Goal: Information Seeking & Learning: Learn about a topic

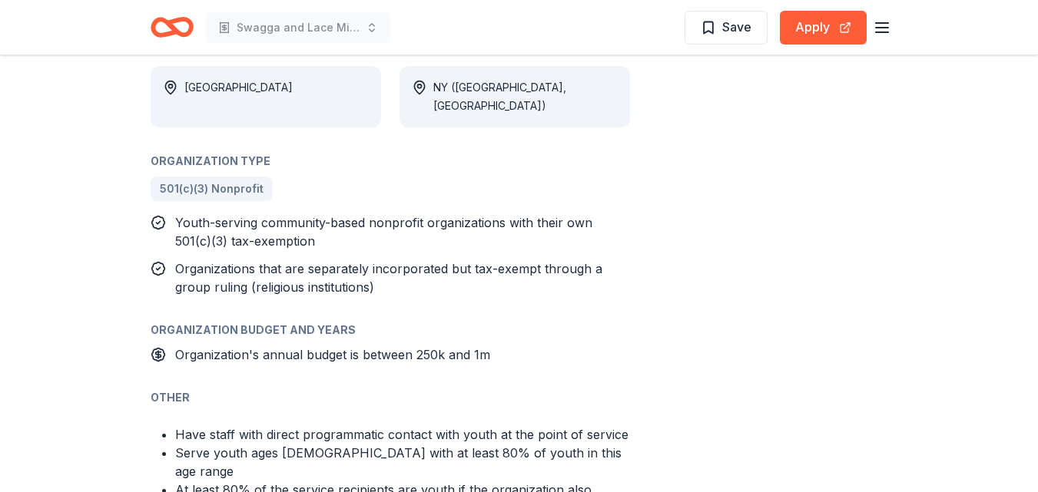
scroll to position [109, 0]
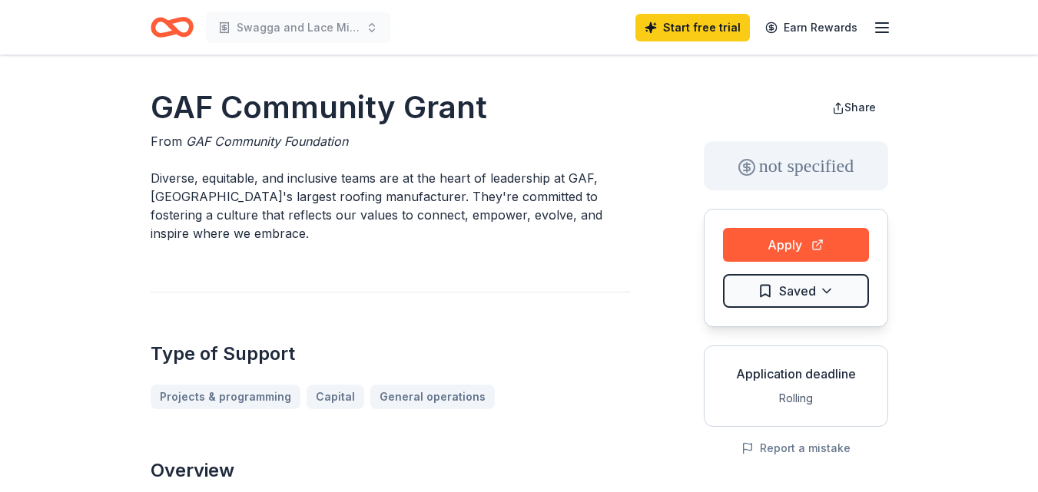
drag, startPoint x: 1037, startPoint y: 56, endPoint x: 1042, endPoint y: 80, distance: 24.3
click at [1037, 80] on html "Swagga and Lace Mind Matters Start free trial Earn Rewards GAF Community Grant …" at bounding box center [519, 246] width 1038 height 492
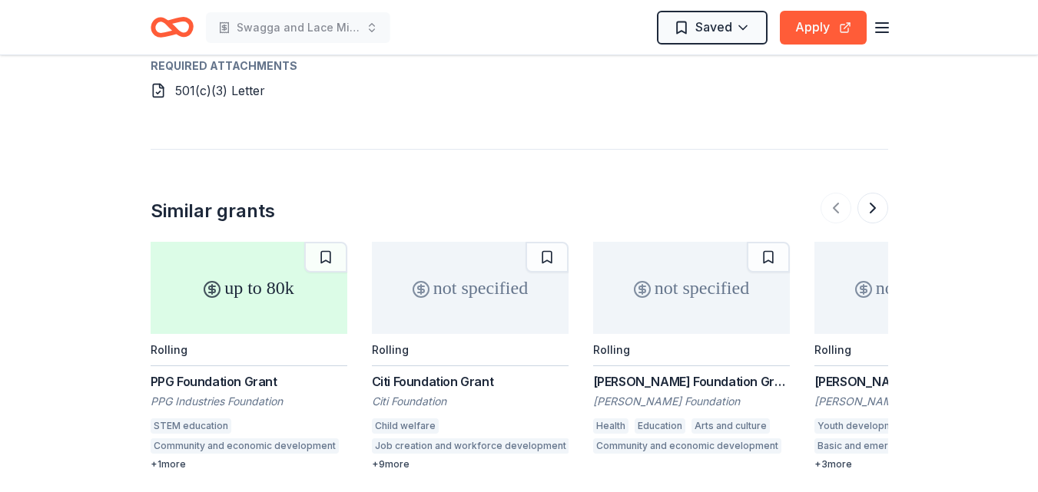
scroll to position [1449, 0]
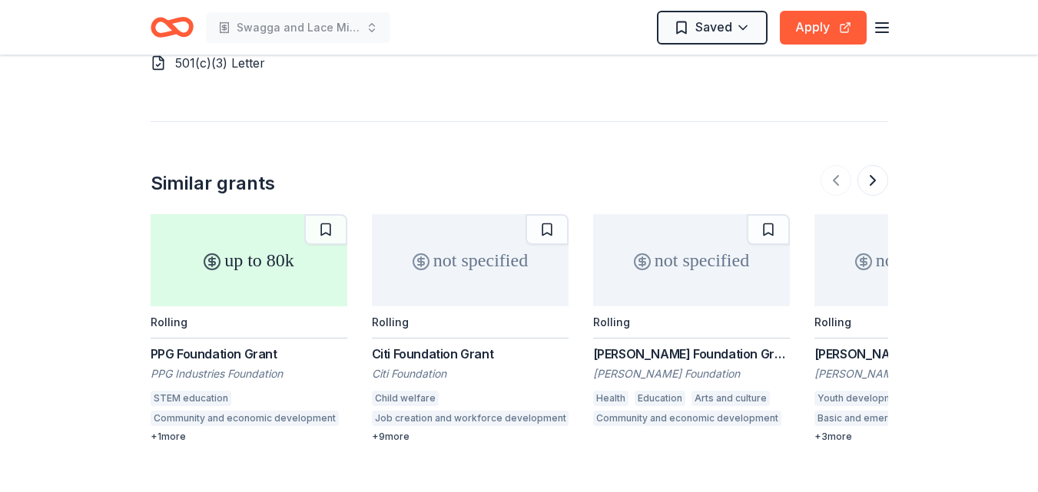
click at [840, 345] on div "[PERSON_NAME] Foundation Grant" at bounding box center [912, 354] width 197 height 18
